Goal: Check status: Check status

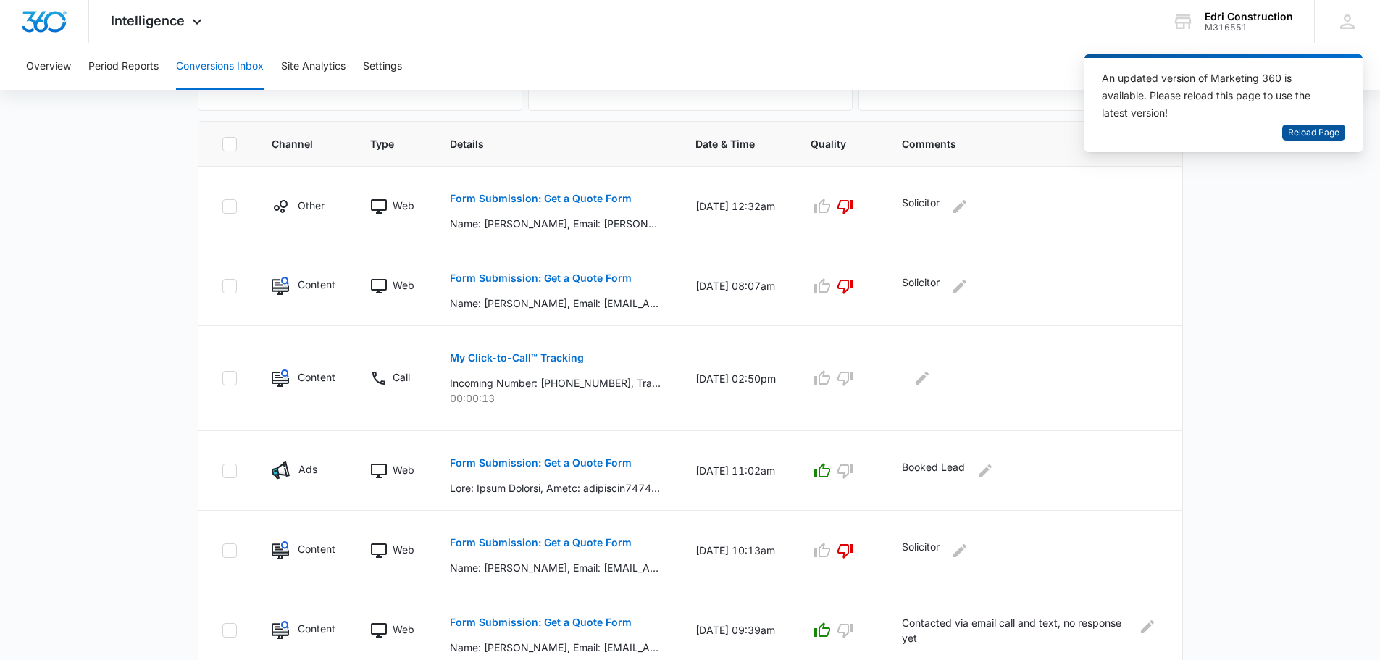
click at [1335, 133] on span "Reload Page" at bounding box center [1313, 133] width 51 height 14
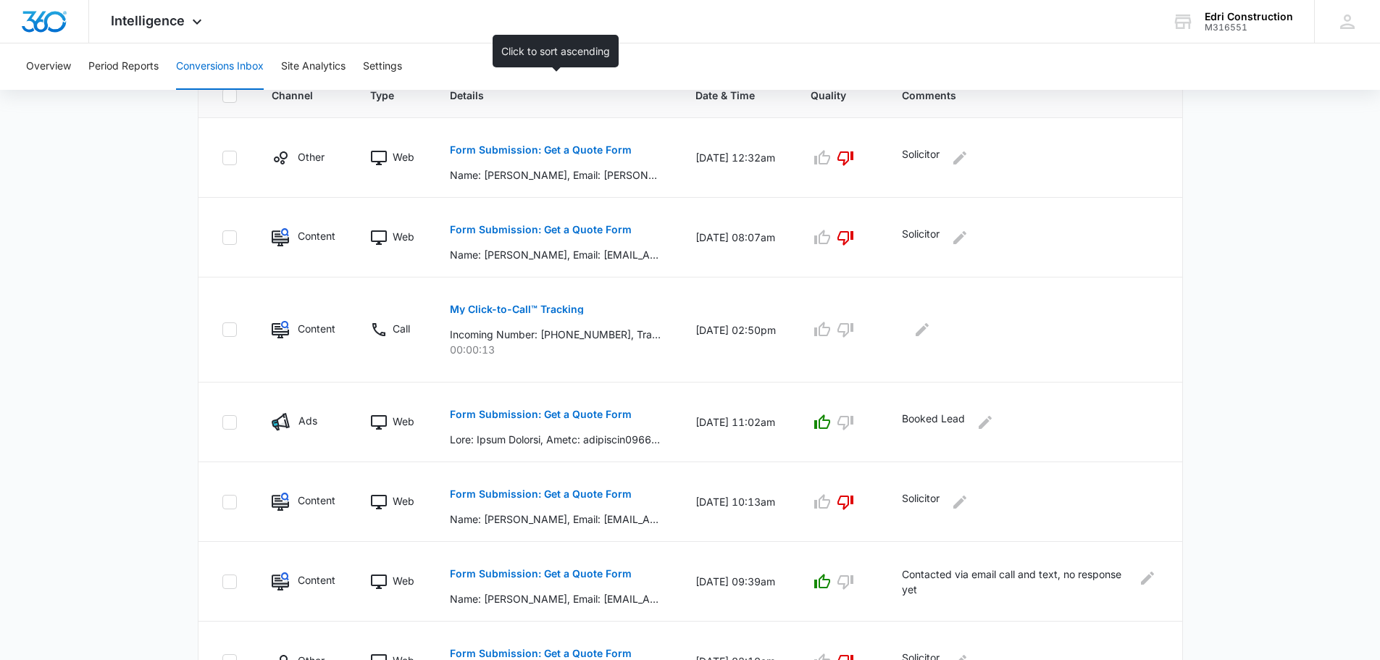
scroll to position [362, 0]
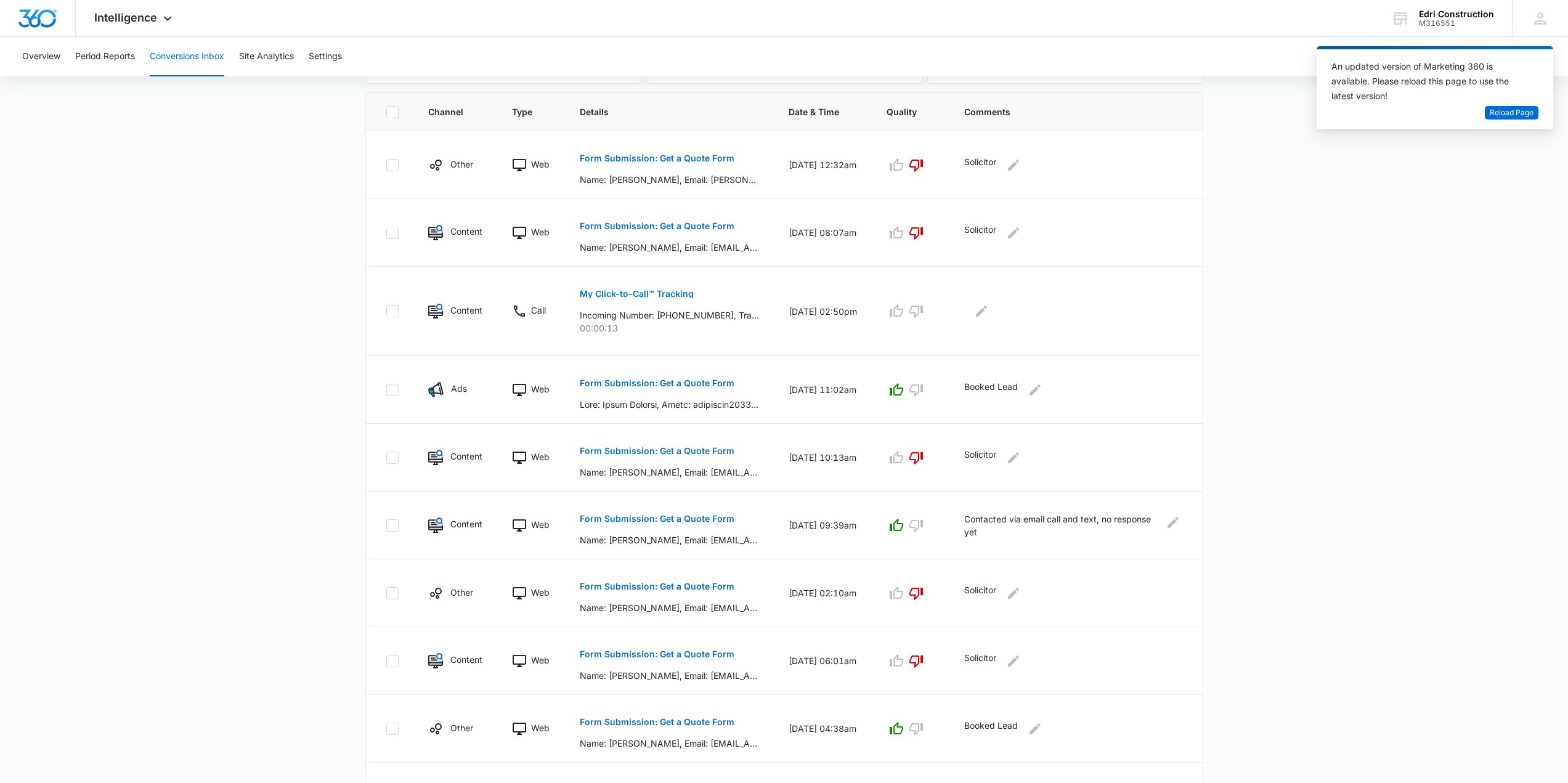
scroll to position [343, 0]
